Goal: Transaction & Acquisition: Purchase product/service

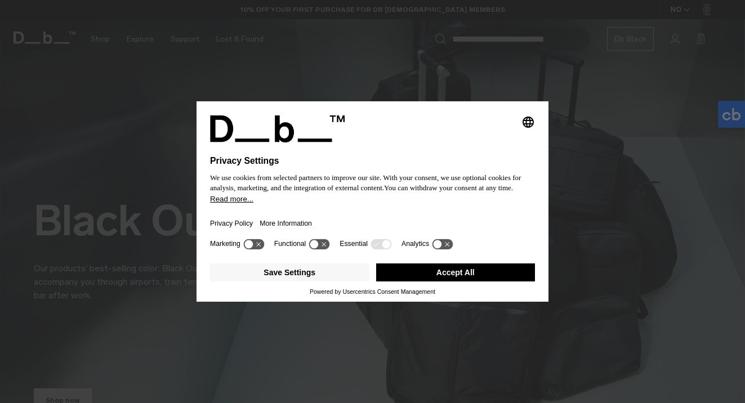
click at [418, 272] on button "Accept All" at bounding box center [455, 272] width 159 height 18
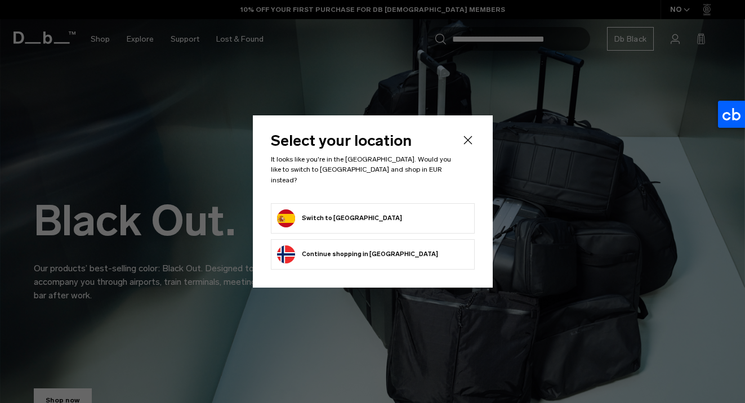
click at [407, 216] on form "Switch to Spain" at bounding box center [372, 218] width 191 height 18
click at [352, 219] on form "Switch to Spain" at bounding box center [372, 218] width 191 height 18
click at [342, 214] on button "Switch to Spain" at bounding box center [339, 218] width 125 height 18
click at [356, 209] on form "Switch to Spain" at bounding box center [372, 218] width 191 height 18
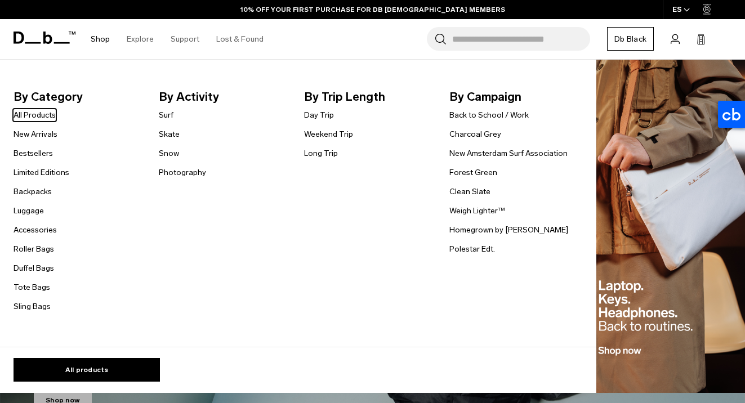
click at [98, 38] on link "Shop" at bounding box center [100, 39] width 19 height 40
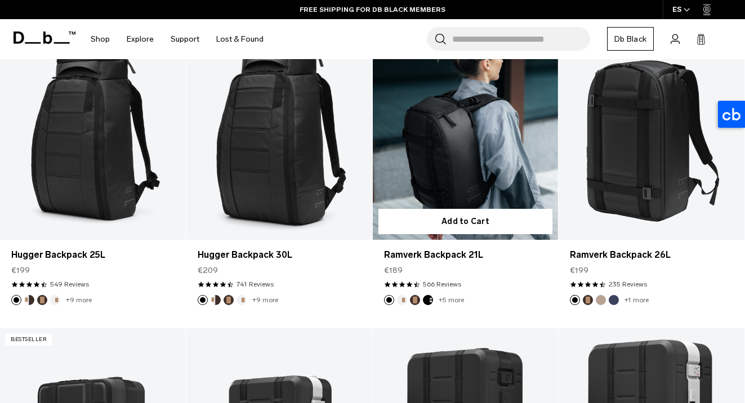
scroll to position [226, 0]
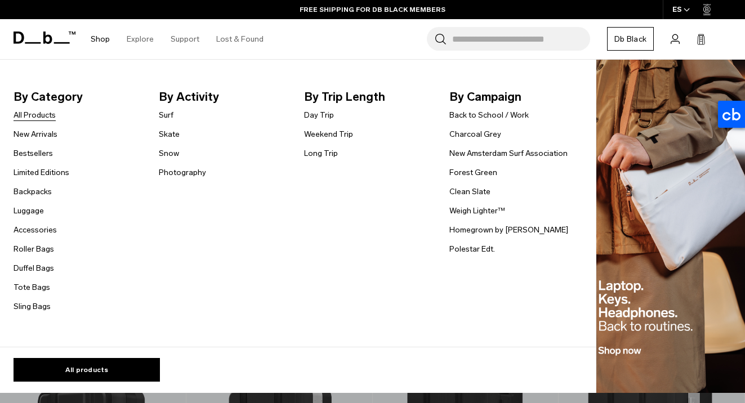
click at [43, 116] on link "All Products" at bounding box center [35, 115] width 42 height 12
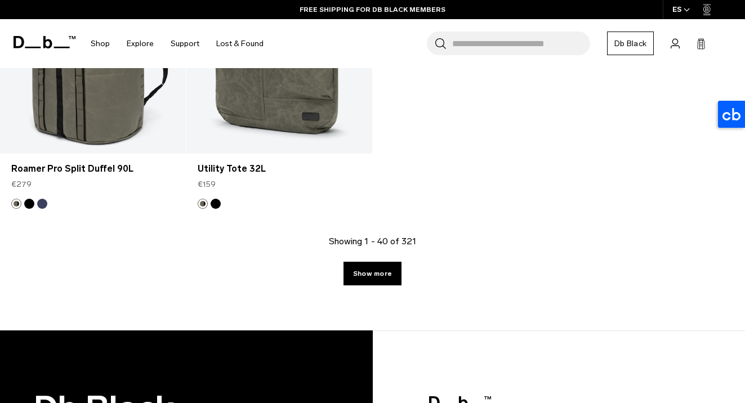
scroll to position [3567, 0]
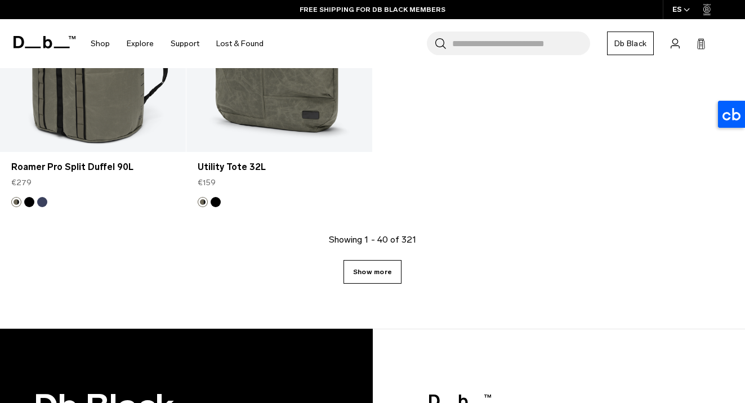
click at [378, 275] on link "Show more" at bounding box center [372, 272] width 58 height 24
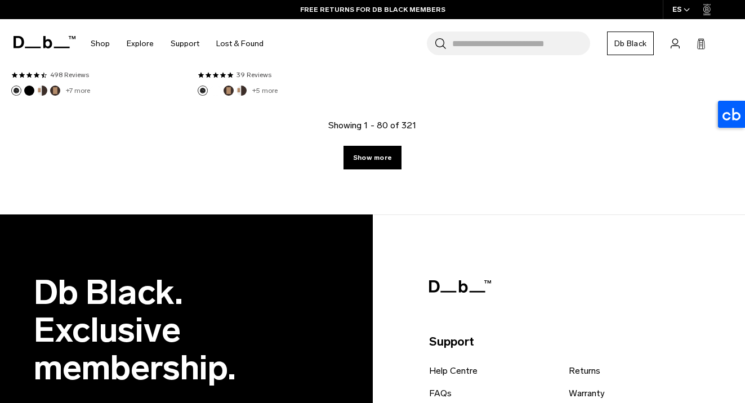
scroll to position [6632, 0]
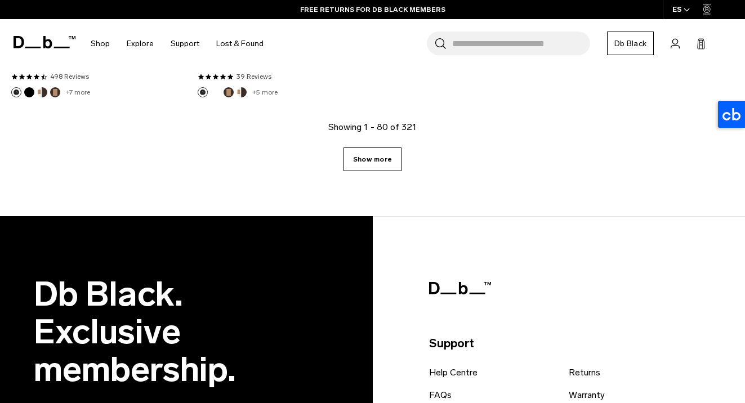
click at [372, 162] on link "Show more" at bounding box center [372, 159] width 58 height 24
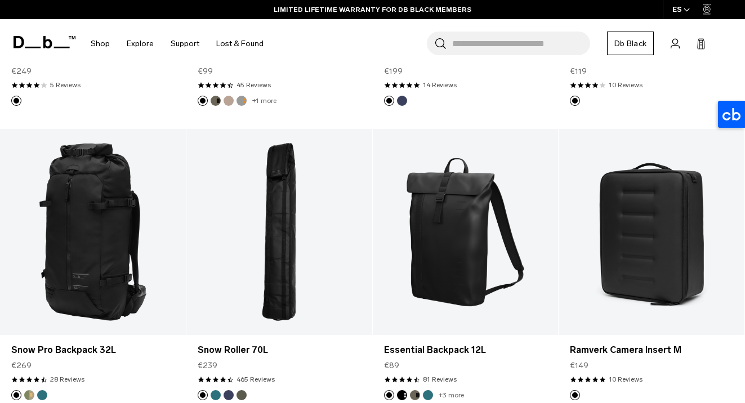
scroll to position [8203, 0]
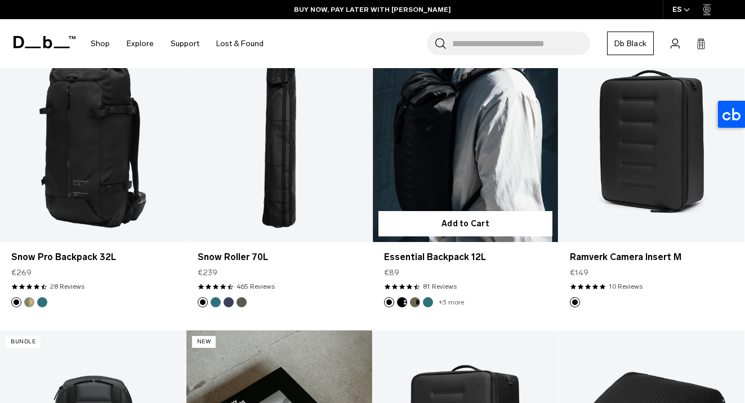
click at [443, 303] on link "+3 more" at bounding box center [450, 302] width 25 height 8
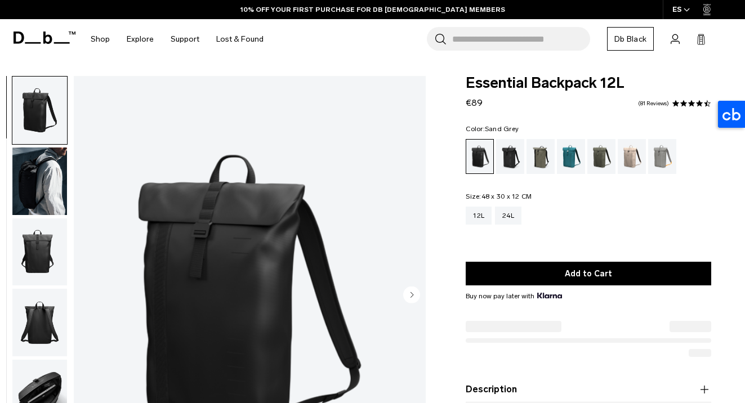
click at [659, 152] on div "Sand Grey" at bounding box center [662, 156] width 29 height 35
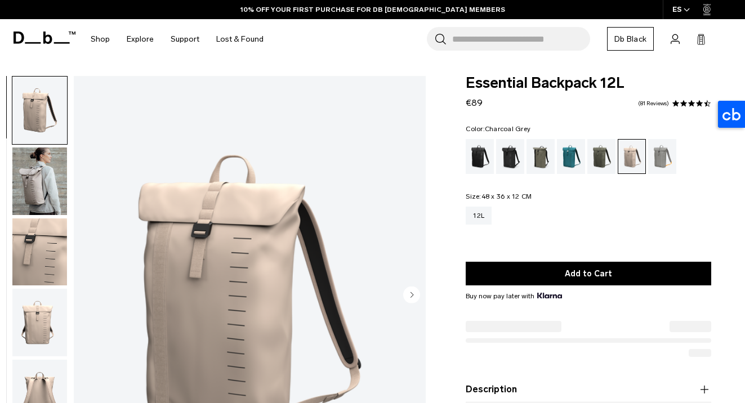
click at [514, 158] on div "Charcoal Grey" at bounding box center [510, 156] width 29 height 35
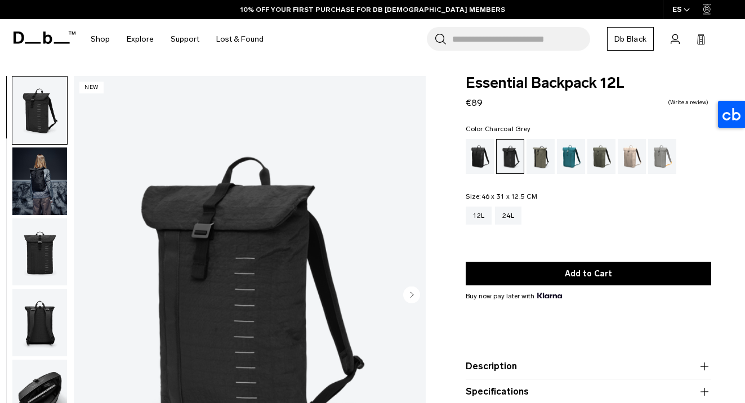
click at [42, 188] on img "button" at bounding box center [39, 181] width 55 height 68
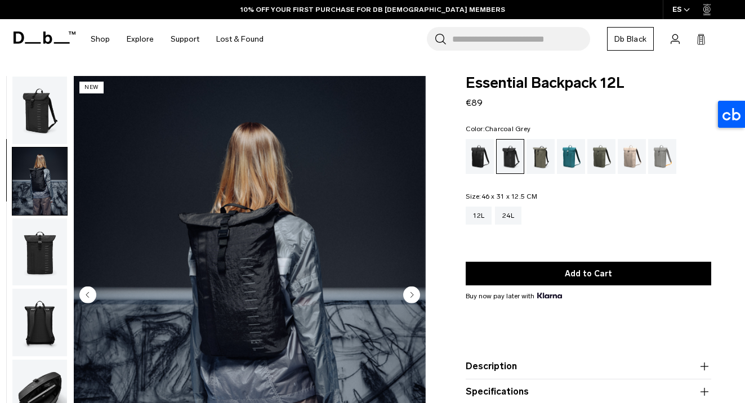
scroll to position [53, 0]
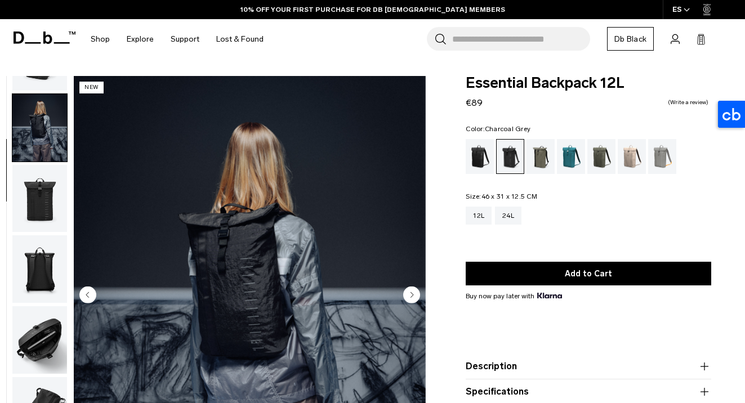
click at [45, 221] on img "button" at bounding box center [39, 199] width 55 height 68
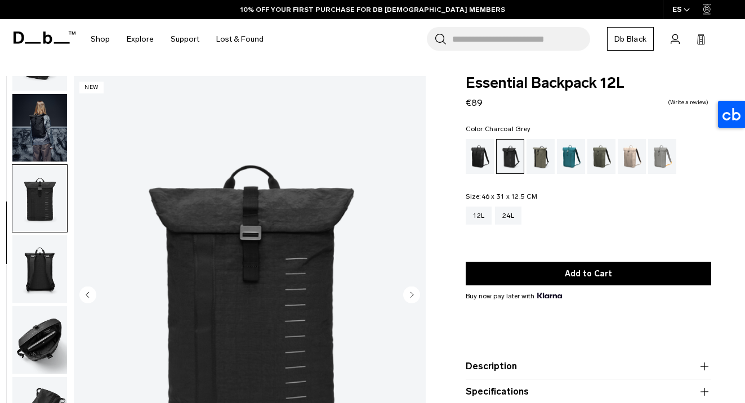
click at [35, 263] on img "button" at bounding box center [39, 269] width 55 height 68
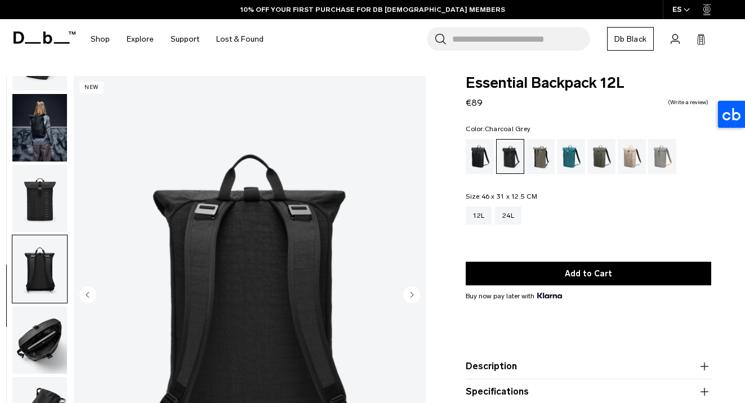
click at [30, 357] on img "button" at bounding box center [39, 340] width 55 height 68
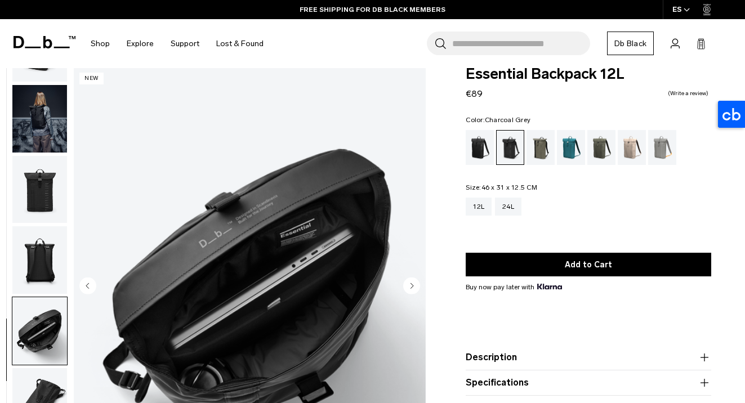
scroll to position [6, 0]
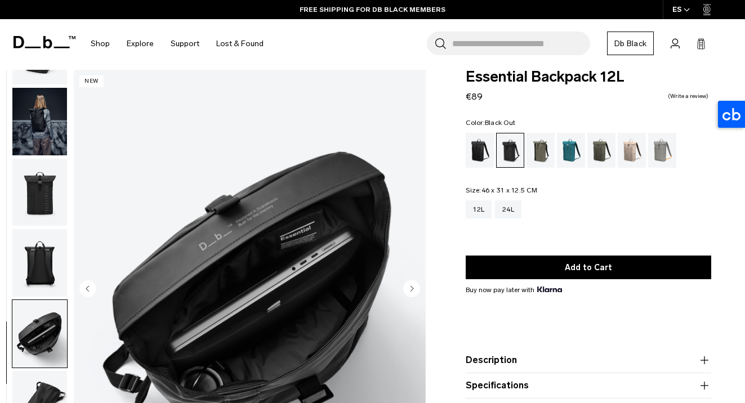
click at [479, 153] on div "Black Out" at bounding box center [479, 150] width 29 height 35
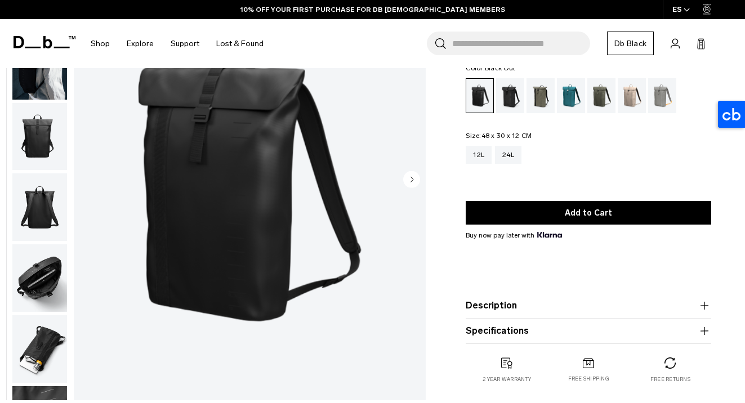
scroll to position [51, 0]
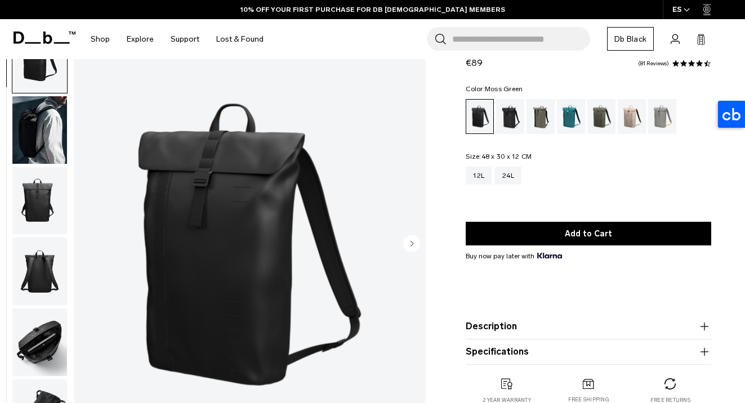
click at [598, 122] on div "Moss Green" at bounding box center [601, 116] width 29 height 35
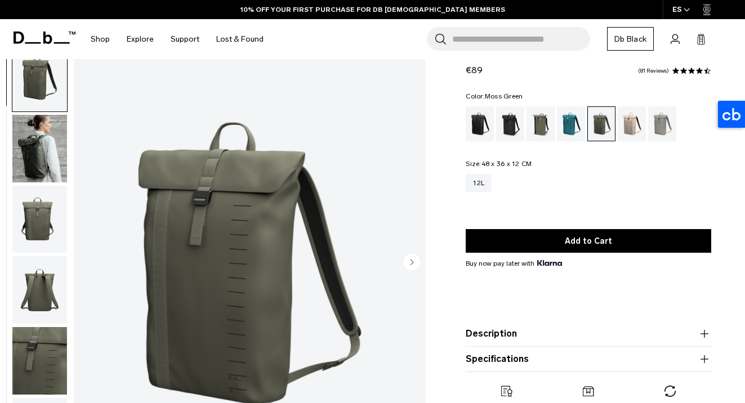
scroll to position [35, 0]
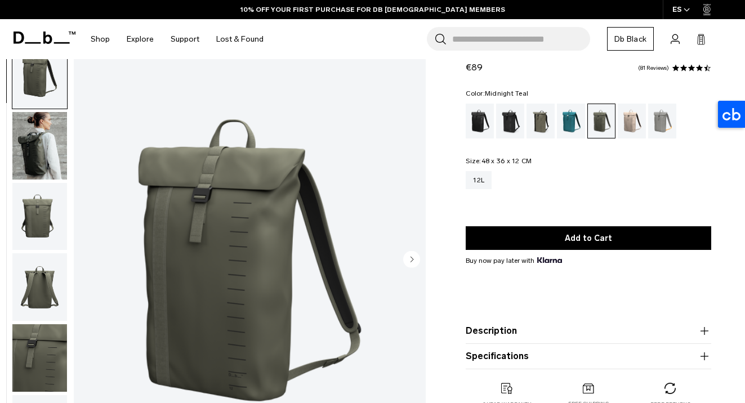
click at [578, 122] on div "Midnight Teal" at bounding box center [571, 121] width 29 height 35
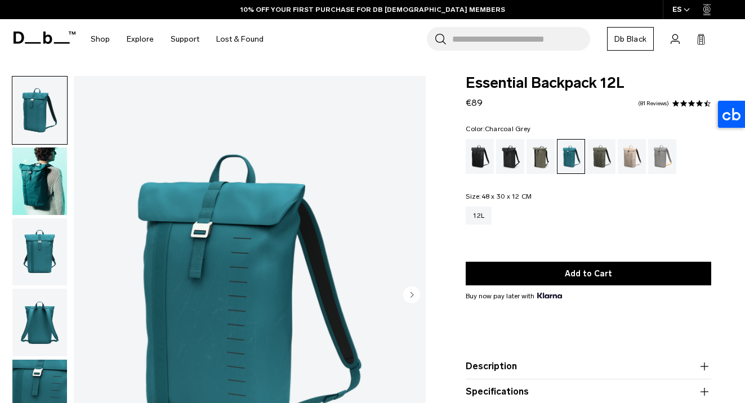
click at [504, 157] on div "Charcoal Grey" at bounding box center [510, 156] width 29 height 35
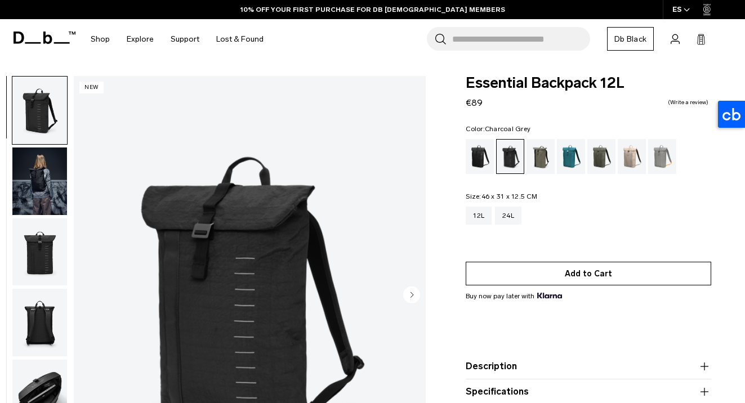
click at [534, 279] on button "Add to Cart" at bounding box center [587, 274] width 245 height 24
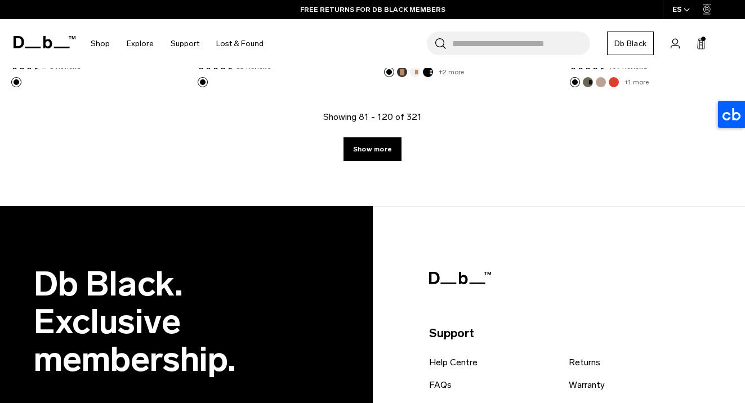
scroll to position [3194, 0]
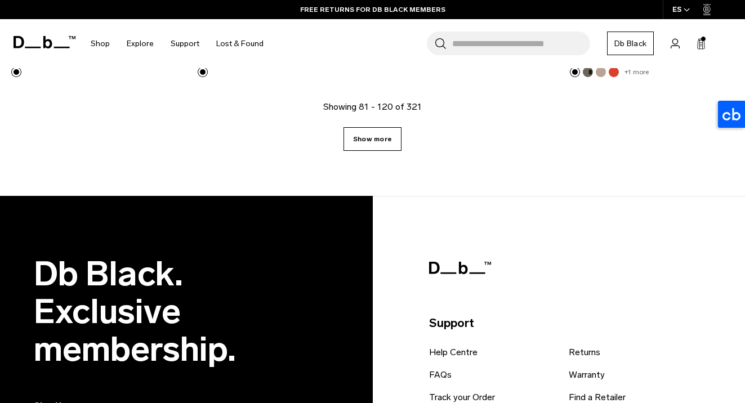
click at [371, 147] on link "Show more" at bounding box center [372, 139] width 58 height 24
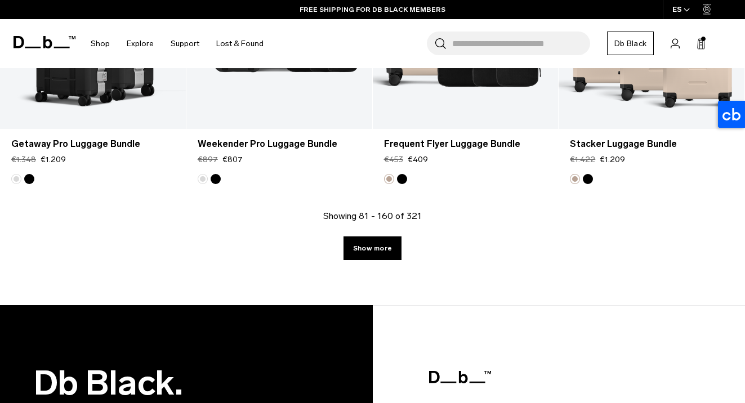
scroll to position [6119, 0]
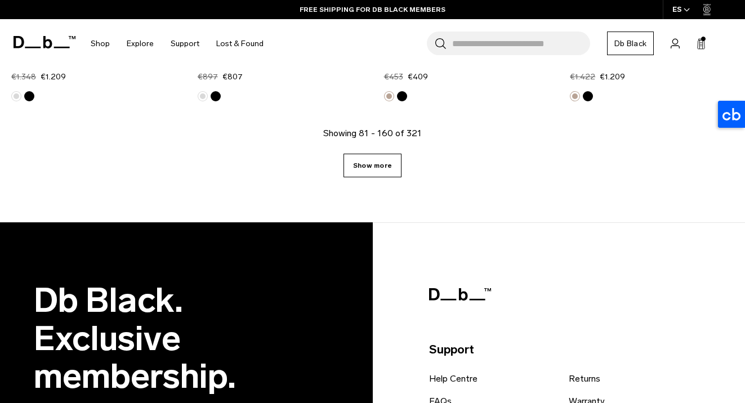
click at [372, 168] on link "Show more" at bounding box center [372, 166] width 58 height 24
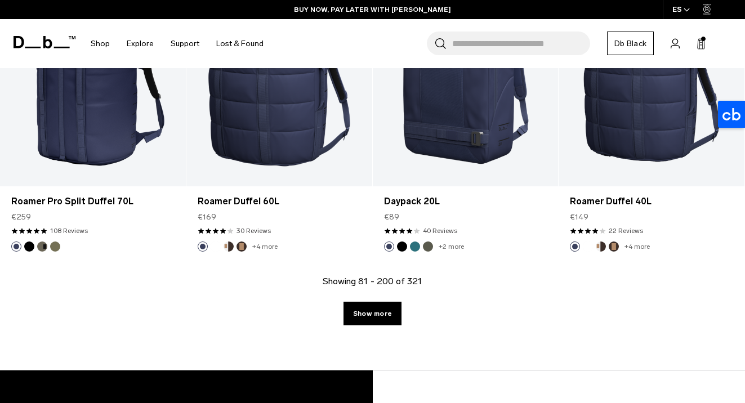
scroll to position [8945, 0]
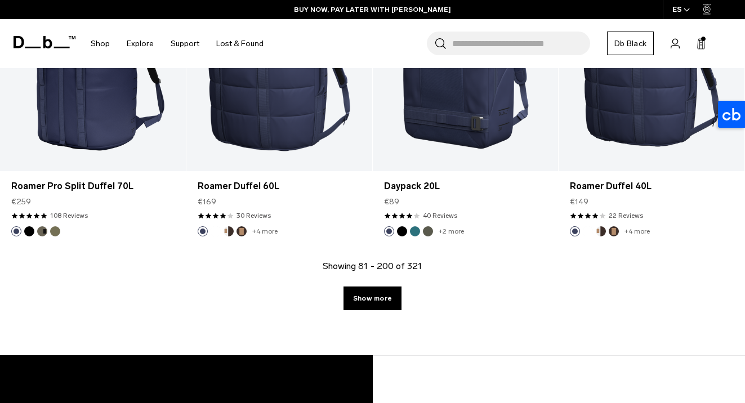
click at [360, 310] on div "Showing 81 - 200 of 321 Show more" at bounding box center [372, 307] width 745 height 96
click at [361, 303] on link "Show more" at bounding box center [372, 298] width 58 height 24
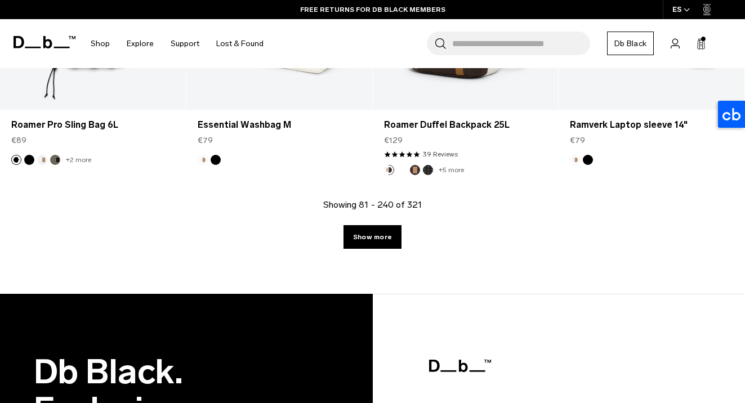
scroll to position [12021, 0]
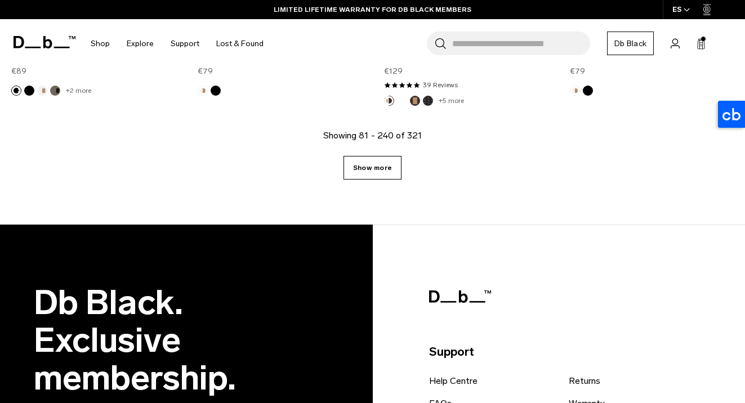
click at [366, 171] on link "Show more" at bounding box center [372, 168] width 58 height 24
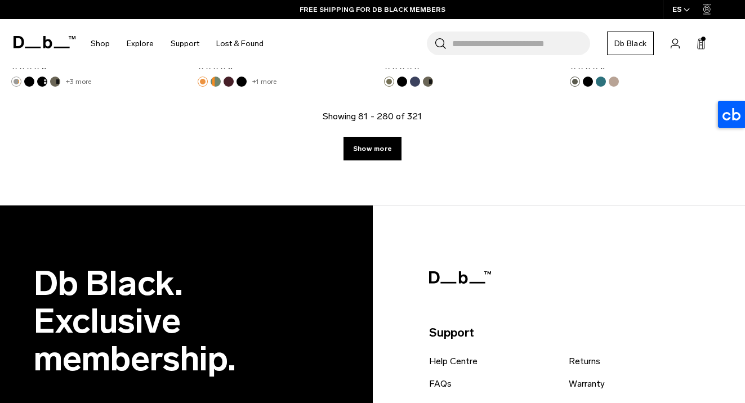
scroll to position [14959, 0]
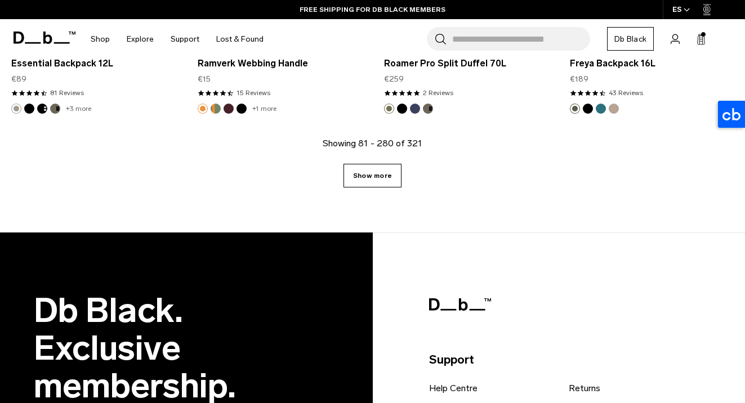
click at [372, 176] on link "Show more" at bounding box center [372, 176] width 58 height 24
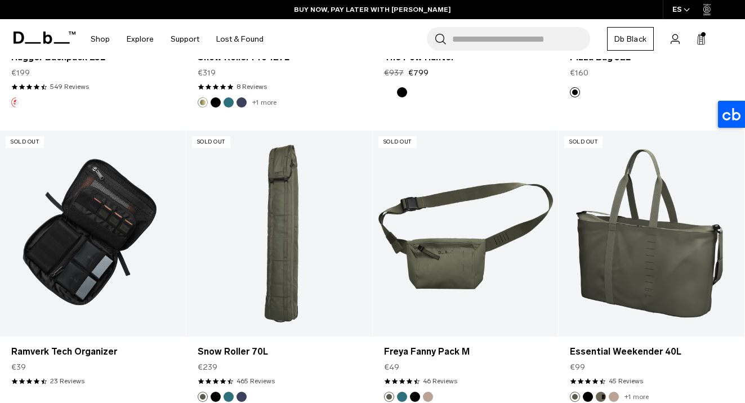
scroll to position [17642, 0]
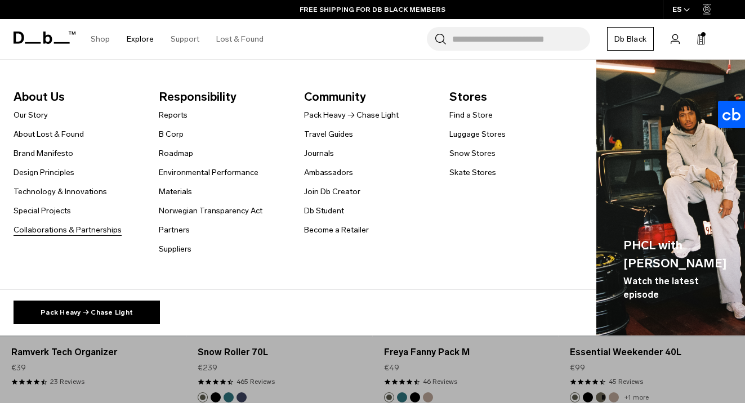
click at [84, 231] on link "Collaborations & Partnerships" at bounding box center [68, 230] width 108 height 12
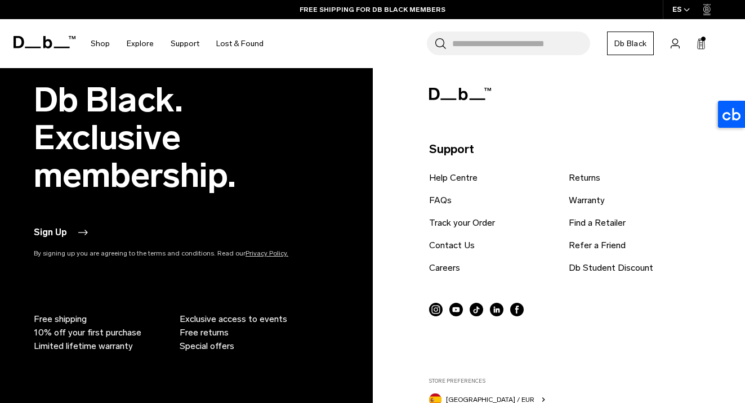
scroll to position [1203, 0]
